Goal: Information Seeking & Learning: Learn about a topic

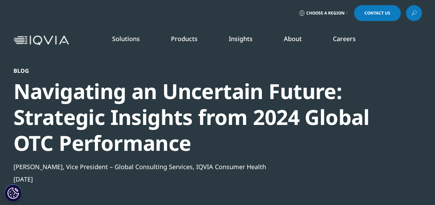
click at [346, 12] on icon at bounding box center [346, 13] width 1 height 3
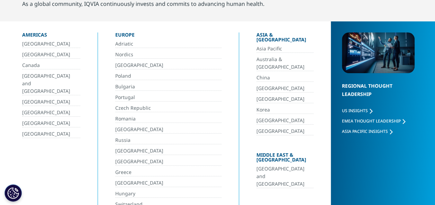
scroll to position [86, 0]
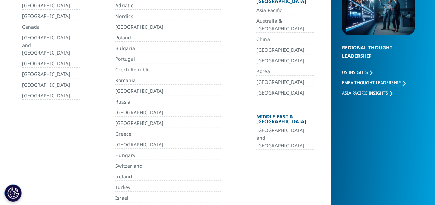
click at [259, 7] on link "Asia Pacific" at bounding box center [284, 11] width 57 height 8
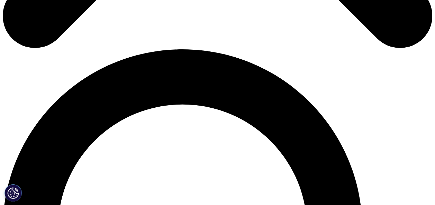
scroll to position [392, 0]
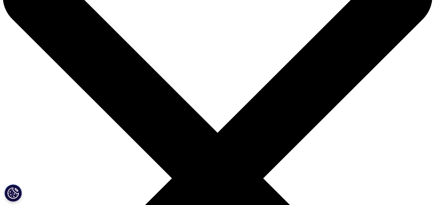
scroll to position [46, 0]
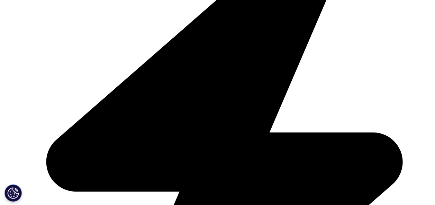
scroll to position [1523, 0]
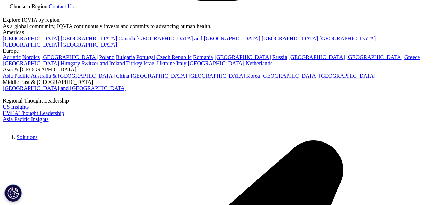
scroll to position [1307, 0]
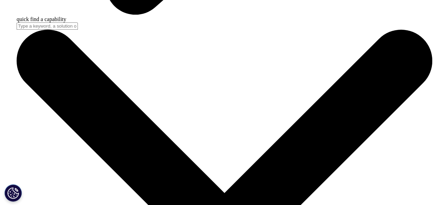
scroll to position [1901, 0]
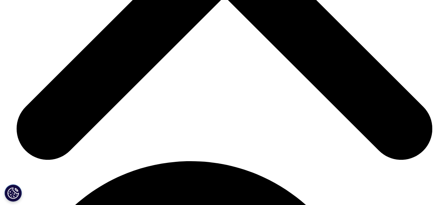
scroll to position [2186, 0]
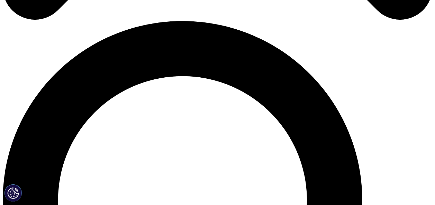
scroll to position [407, 0]
